Goal: Task Accomplishment & Management: Use online tool/utility

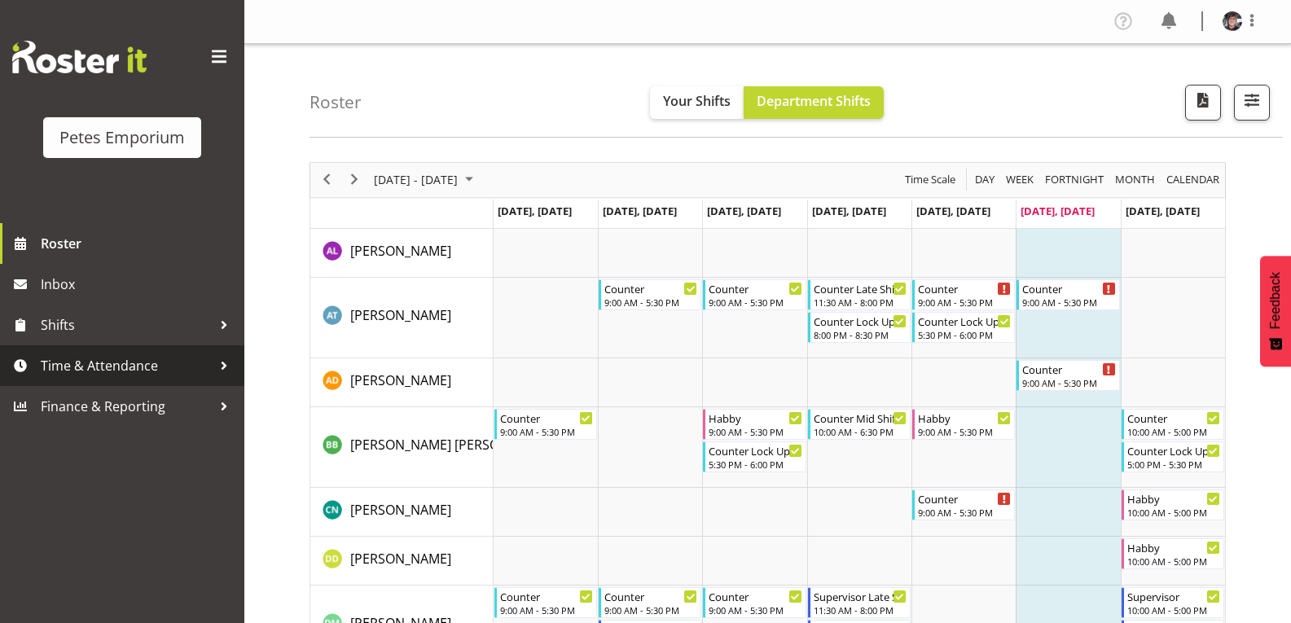
click at [126, 367] on span "Time & Attendance" at bounding box center [126, 365] width 171 height 24
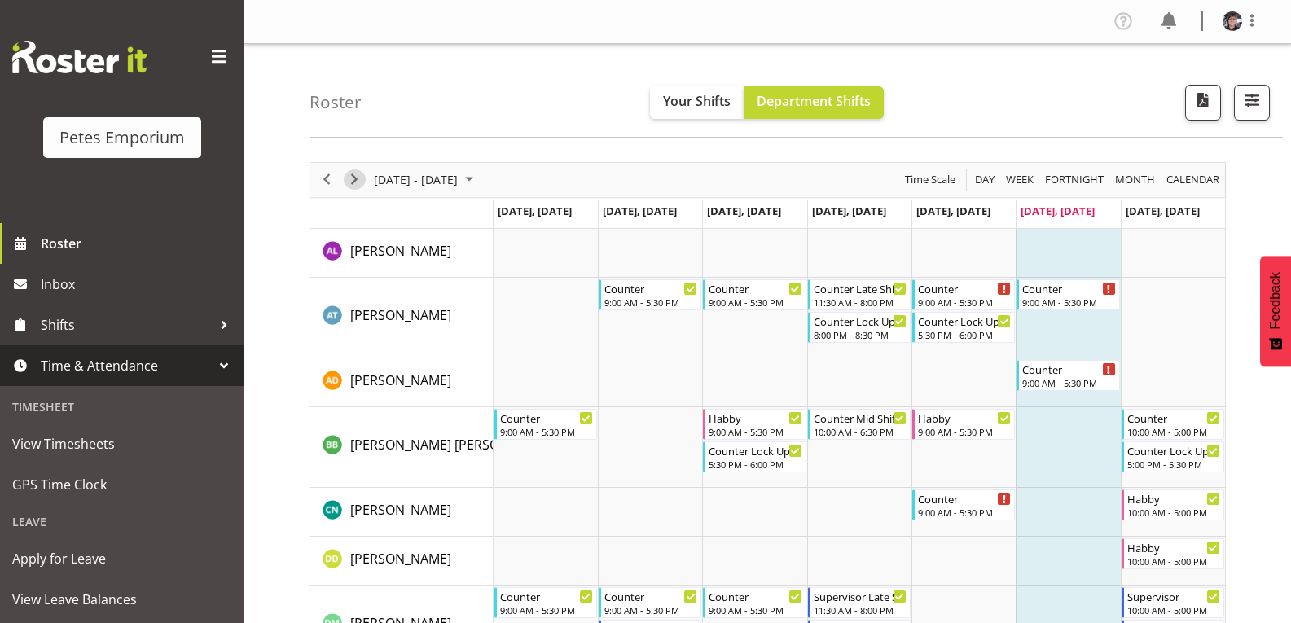
click at [359, 174] on span "Next" at bounding box center [355, 179] width 20 height 20
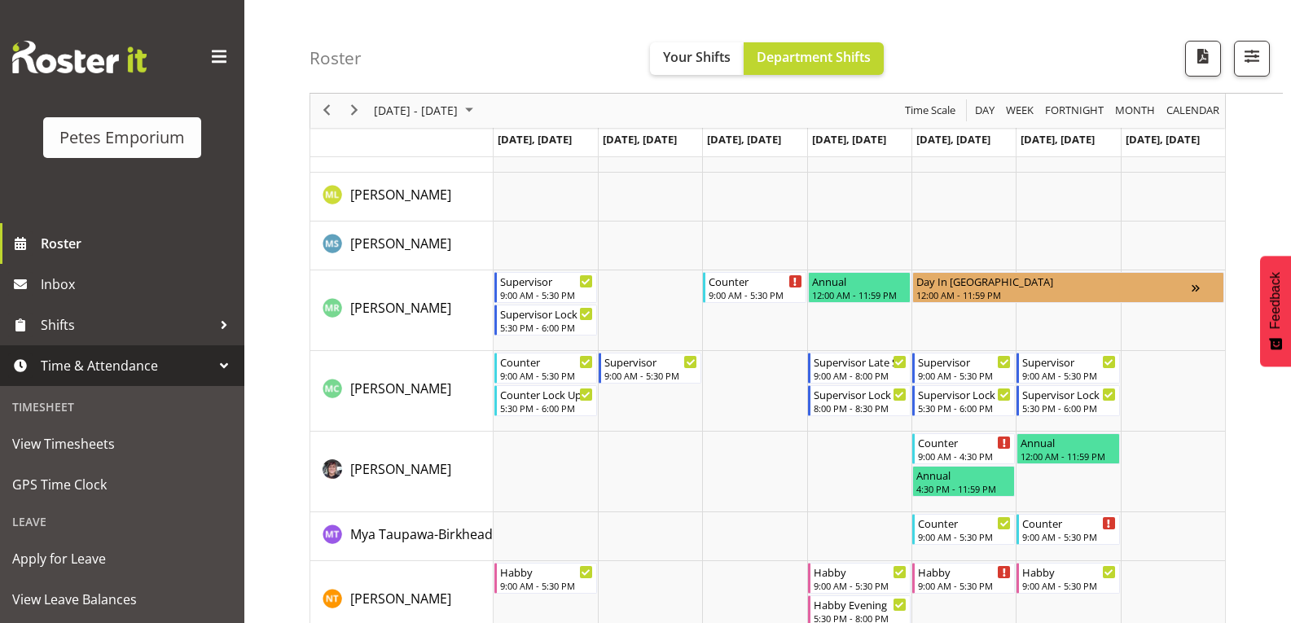
scroll to position [1303, 0]
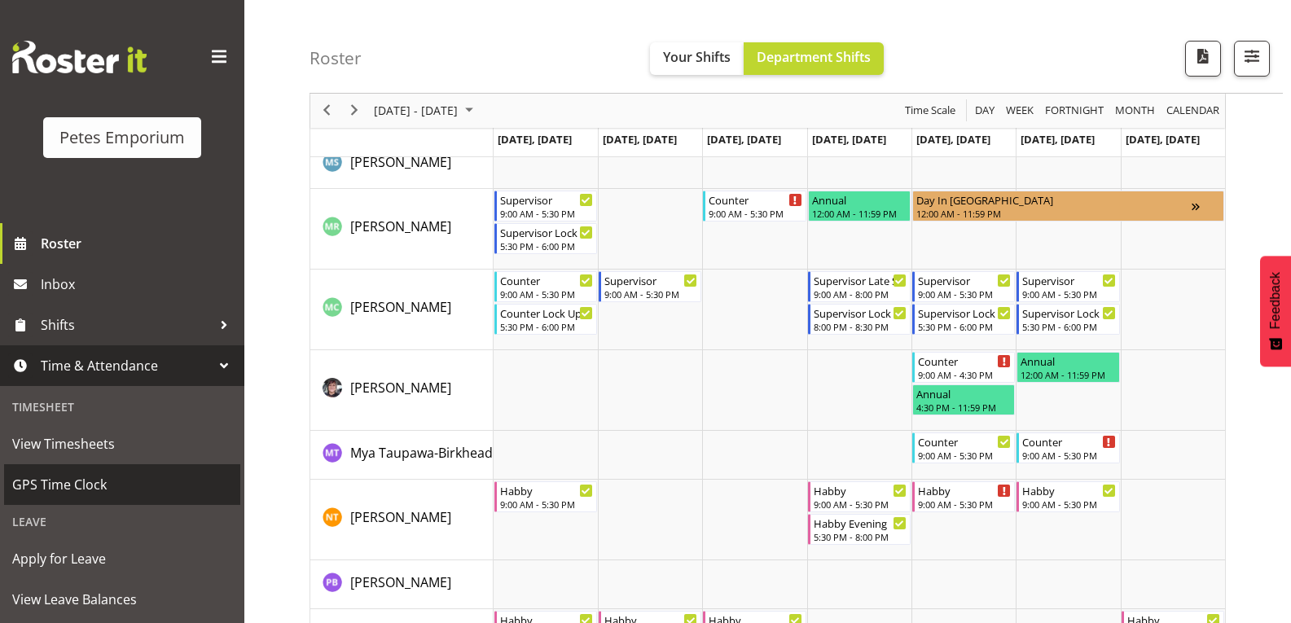
click at [103, 479] on span "GPS Time Clock" at bounding box center [122, 484] width 220 height 24
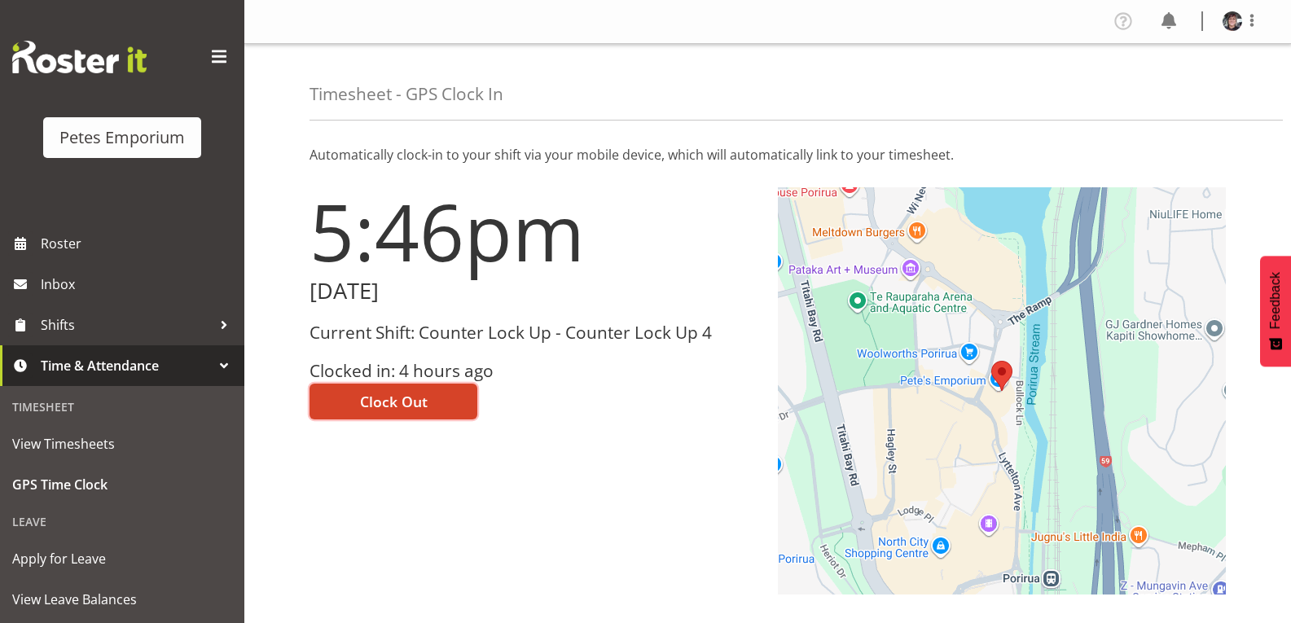
click at [425, 399] on span "Clock Out" at bounding box center [394, 401] width 68 height 21
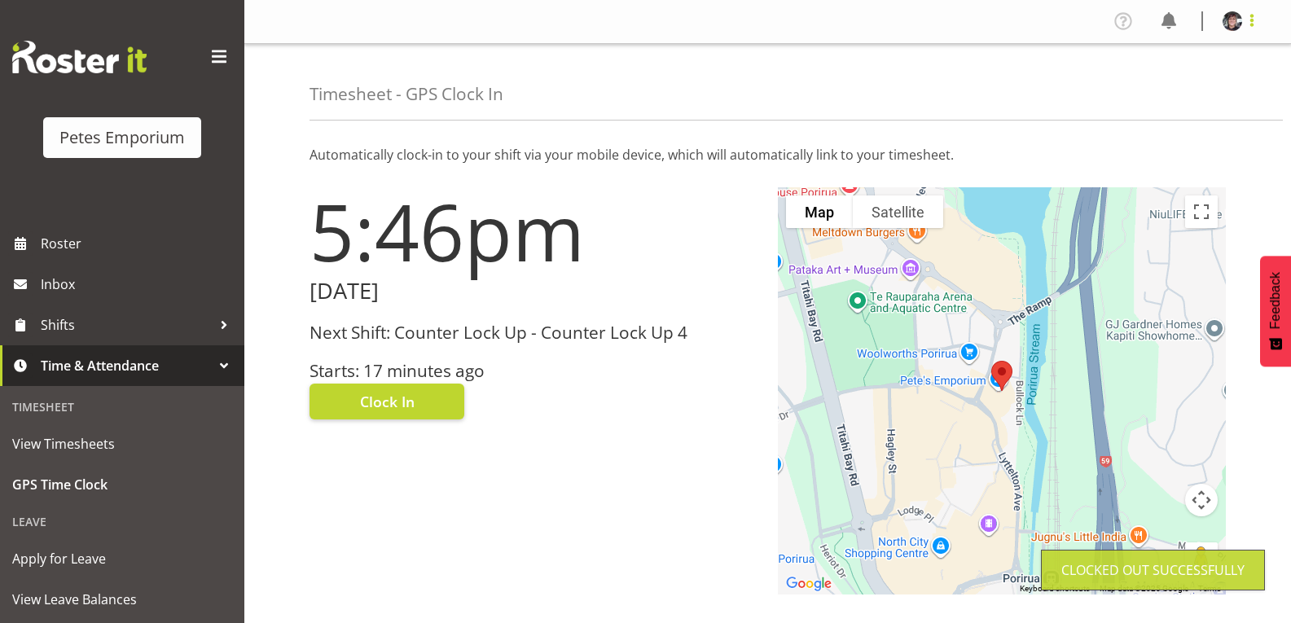
click at [1251, 22] on span at bounding box center [1252, 21] width 20 height 20
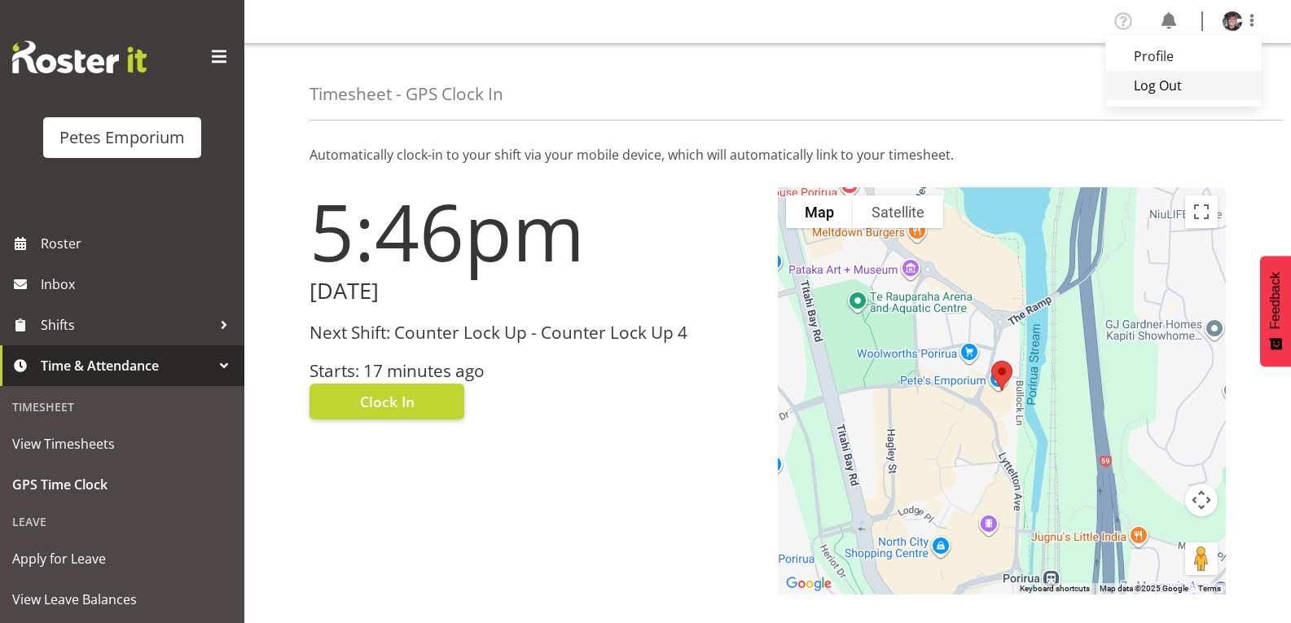
click at [1167, 83] on link "Log Out" at bounding box center [1183, 85] width 156 height 29
